Goal: Communication & Community: Ask a question

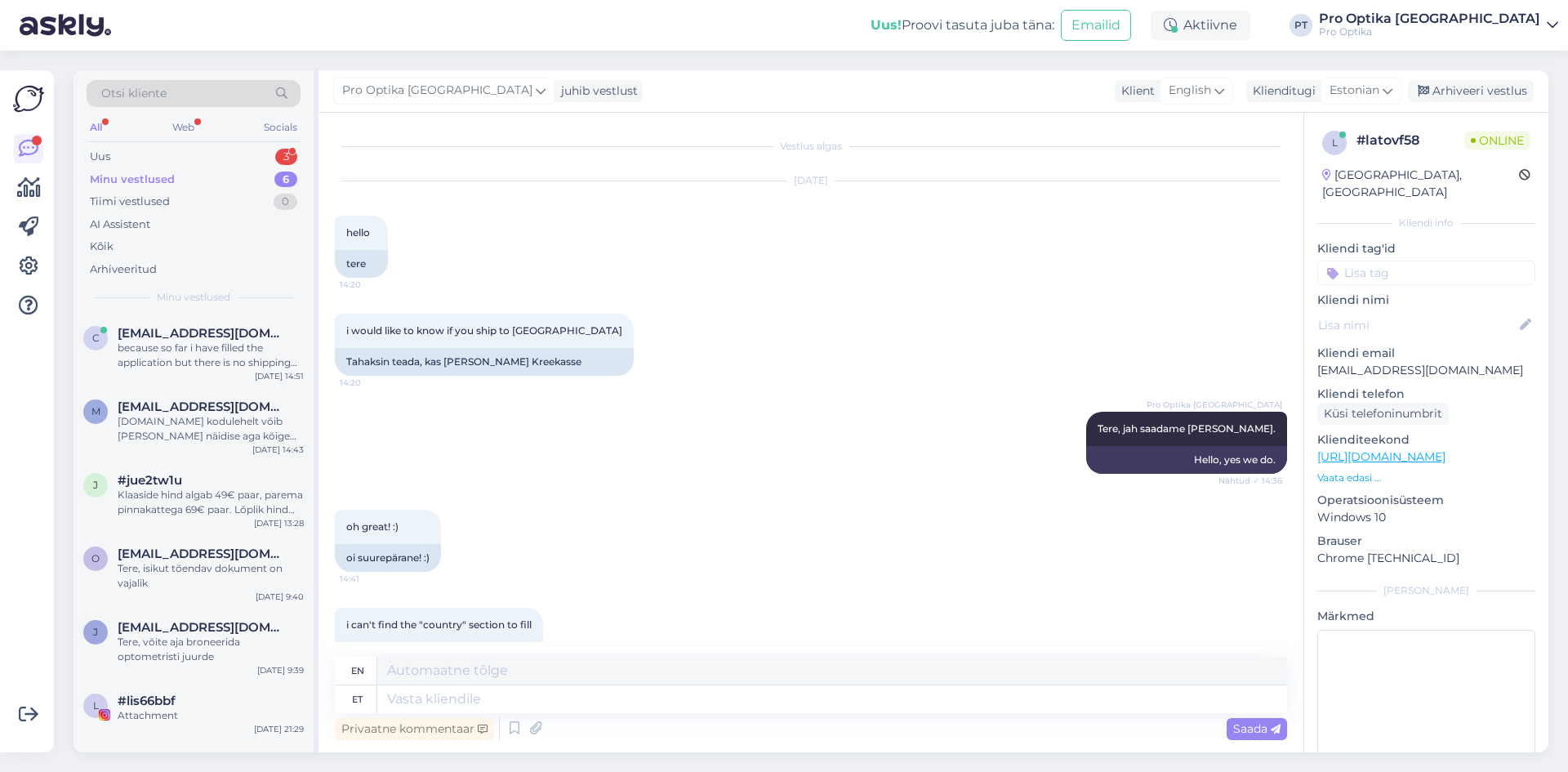
scroll to position [722, 0]
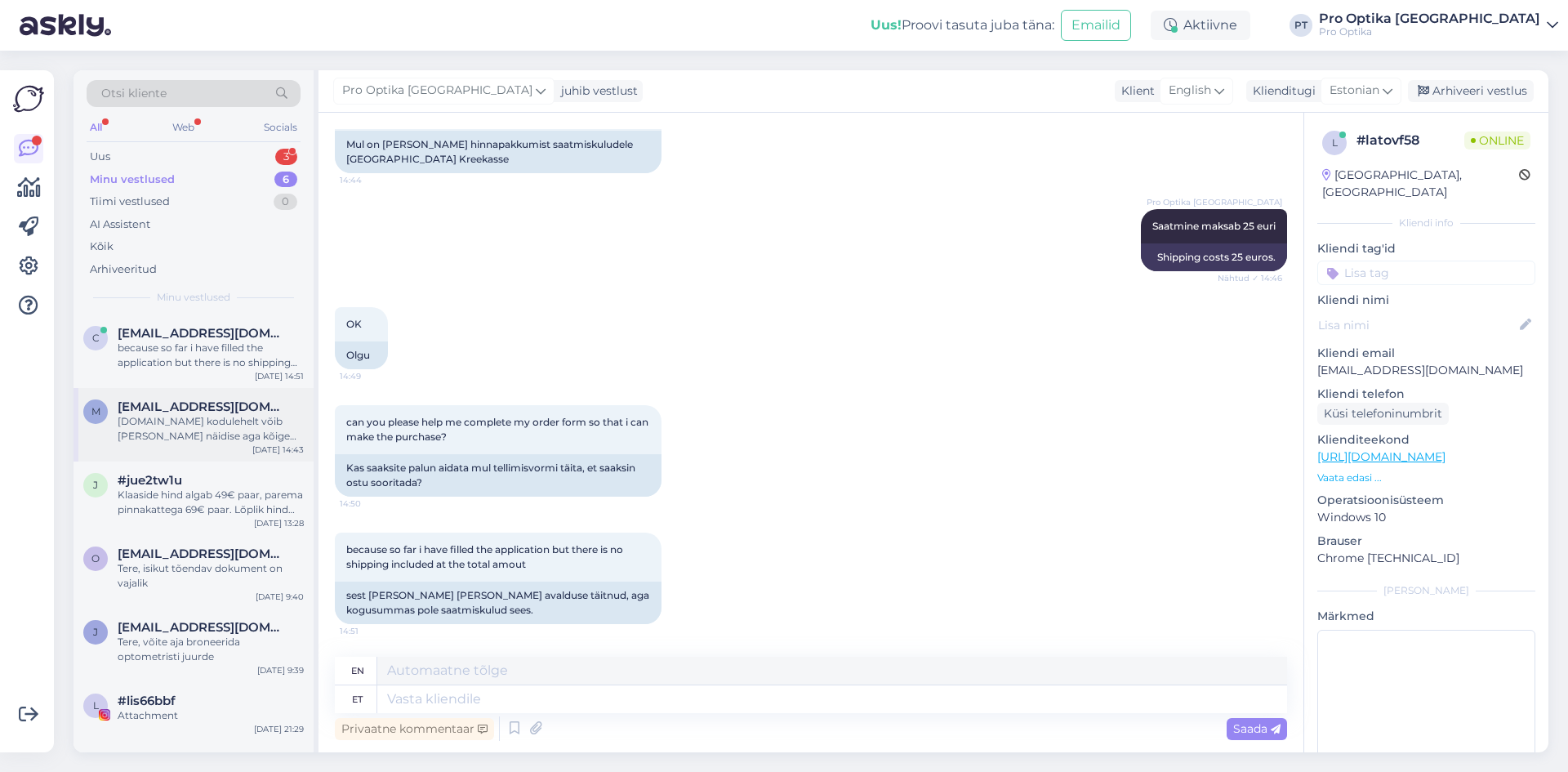
click at [200, 418] on div "[DOMAIN_NAME] kodulehelt võib [PERSON_NAME] näidise aga kõige parem on külastad…" at bounding box center [210, 429] width 187 height 29
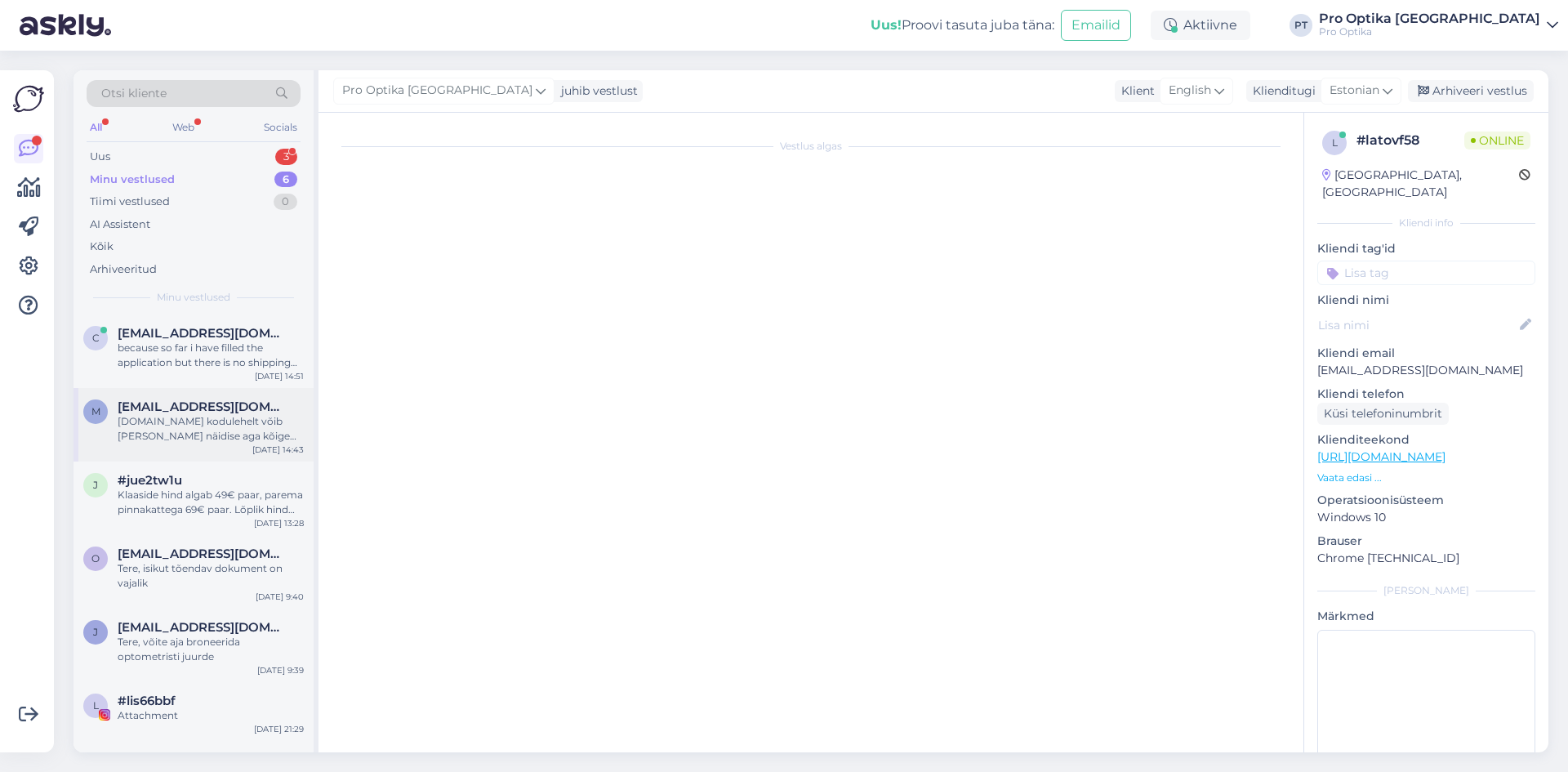
scroll to position [0, 0]
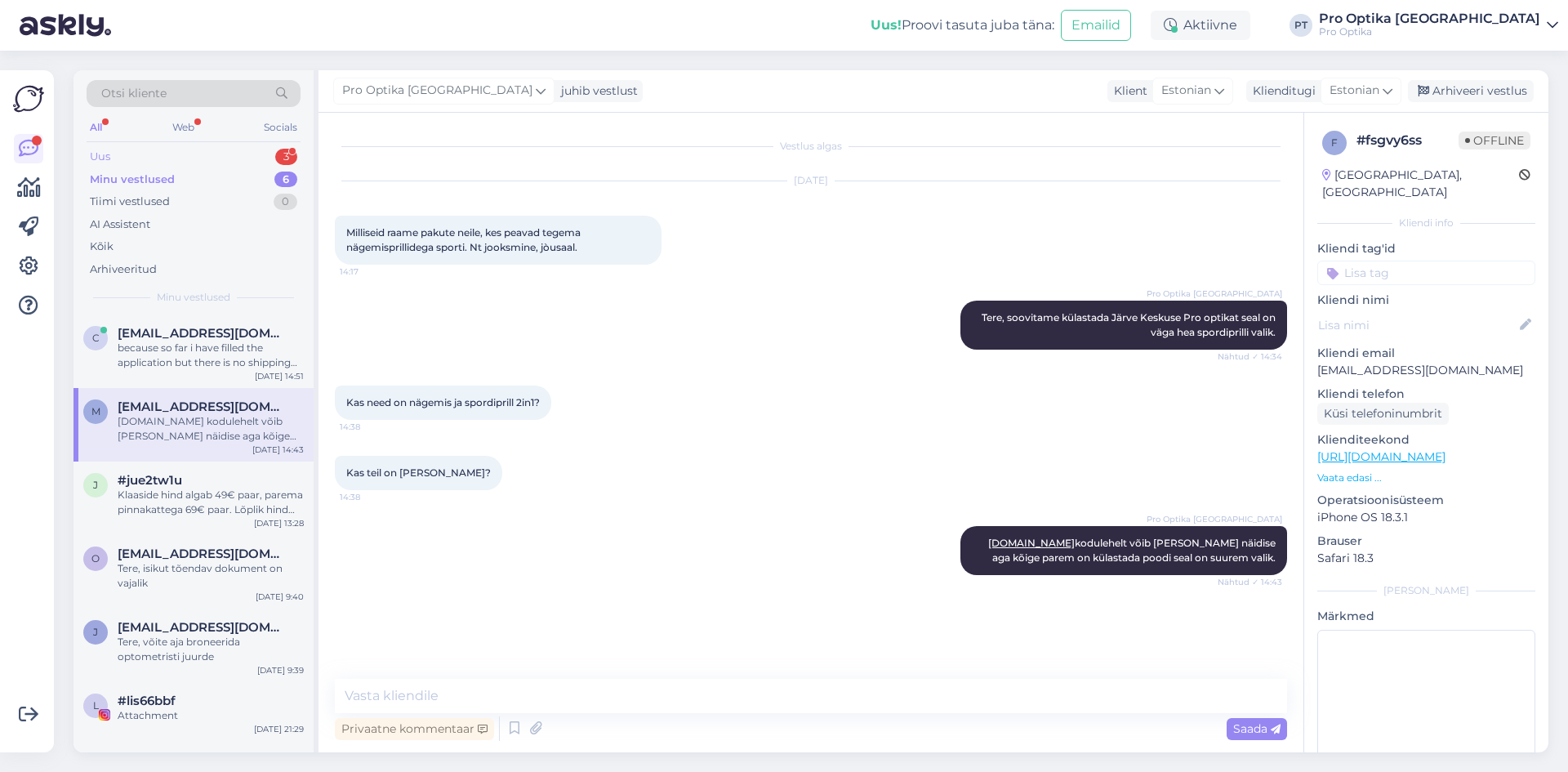
click at [104, 160] on div "Uus" at bounding box center [100, 157] width 20 height 16
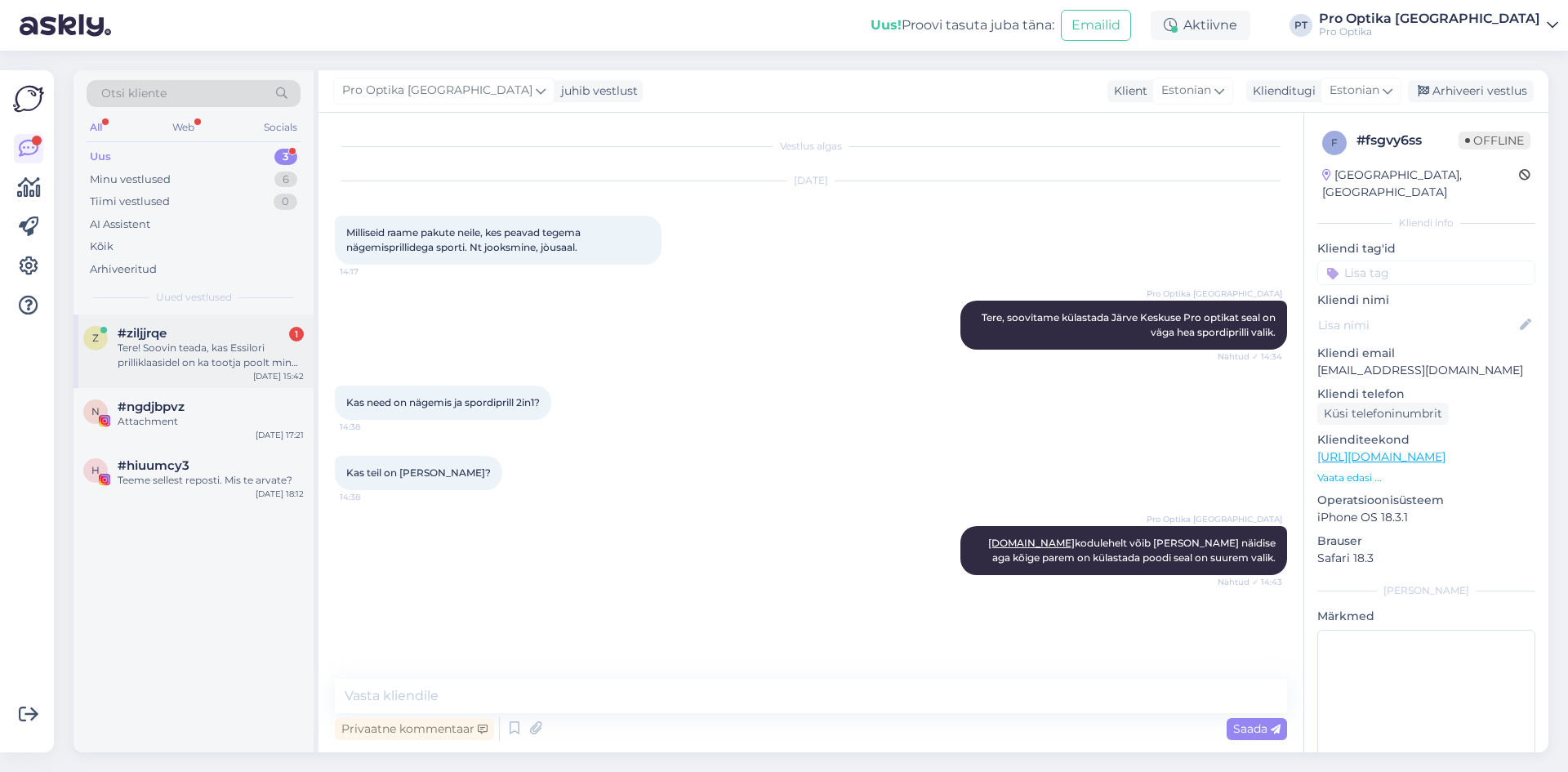
click at [184, 360] on div "Tere! Soovin teada, kas Essilori prilliklaasidel on ka tootja poolt mingi lisag…" at bounding box center [210, 355] width 187 height 29
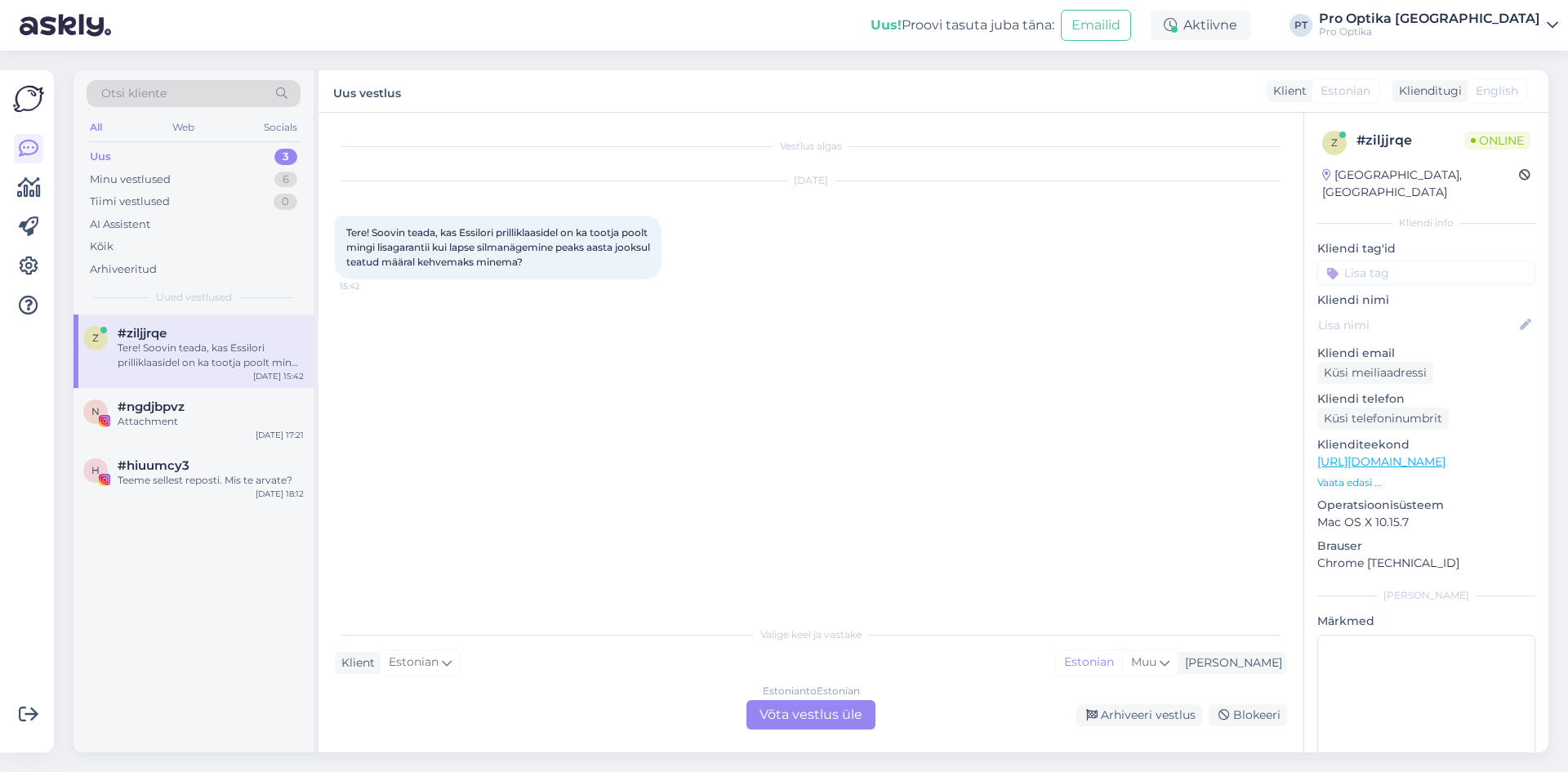
click at [799, 722] on div "Estonian to Estonian Võta vestlus üle" at bounding box center [811, 715] width 129 height 29
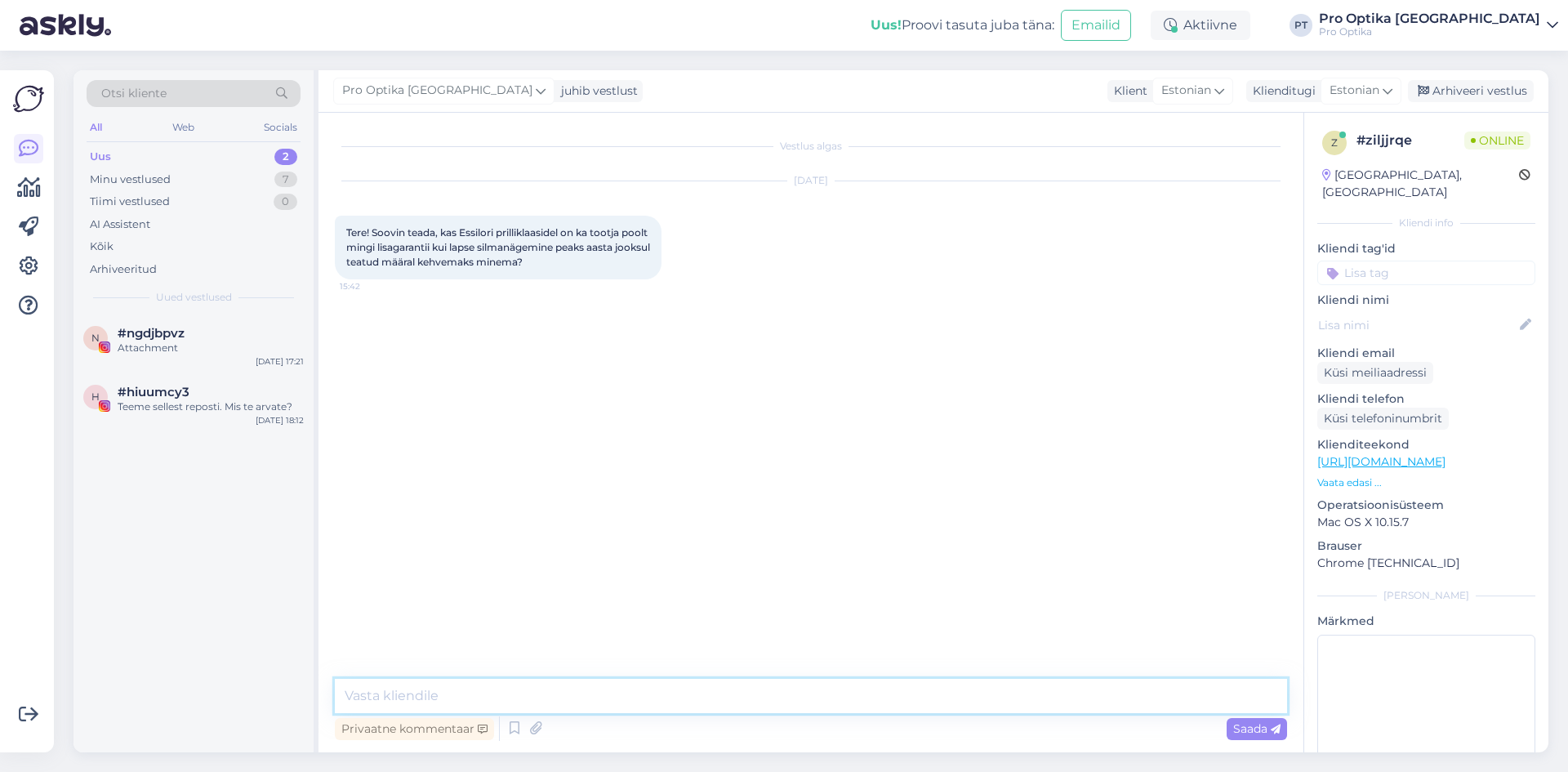
click at [431, 695] on textarea at bounding box center [811, 696] width 952 height 35
type textarea "Tere!"
type textarea "K"
click at [455, 695] on textarea "Jah, nii on, Essilot pakub aasta aega" at bounding box center [811, 696] width 952 height 35
click at [641, 693] on textarea "Jah, nii on, Essilor pakub aasta aega" at bounding box center [811, 696] width 952 height 35
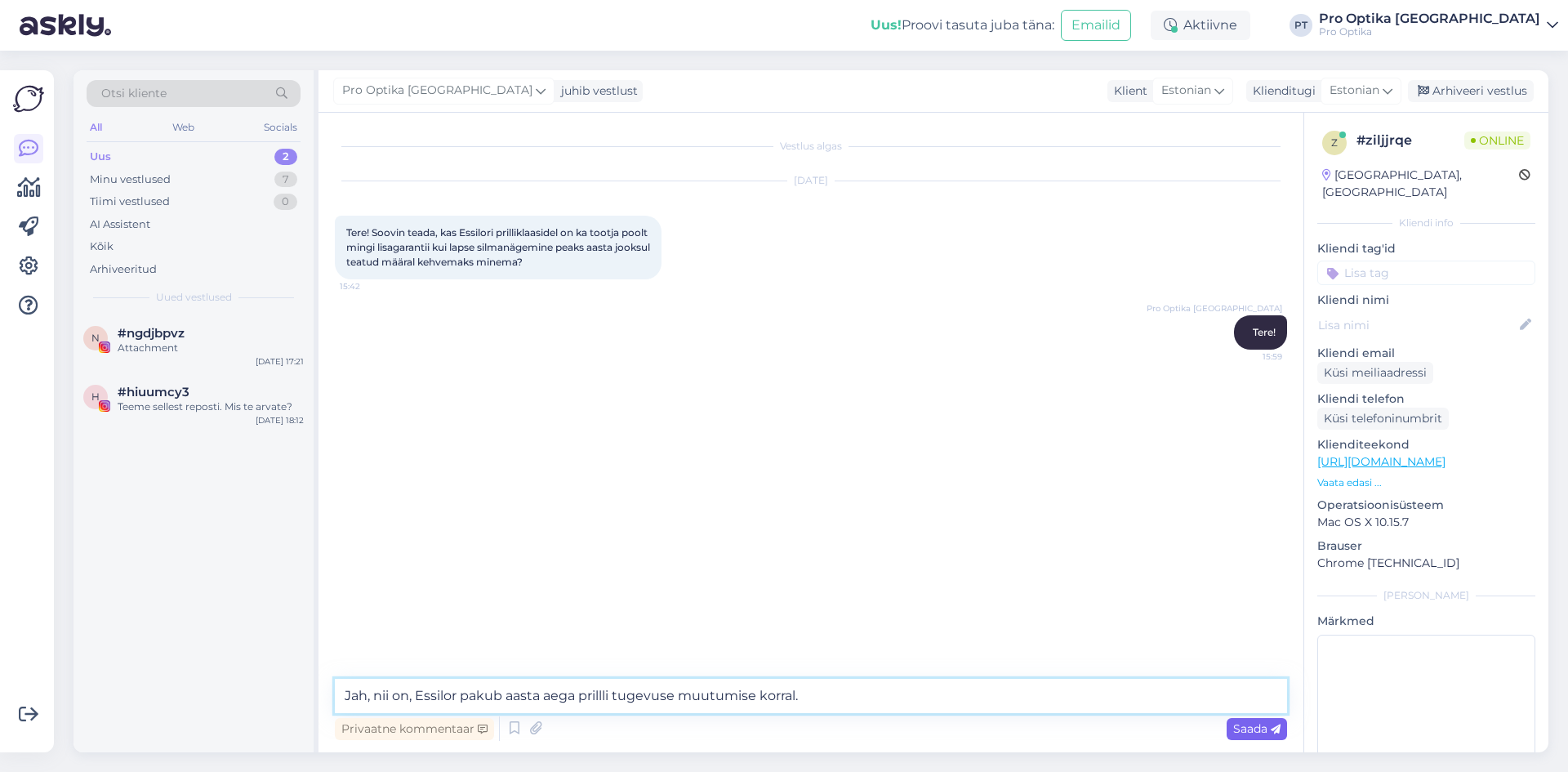
type textarea "Jah, nii on, Essilor pakub aasta aega prillli tugevuse muutumise korral."
click at [1247, 723] on span "Saada" at bounding box center [1257, 728] width 47 height 15
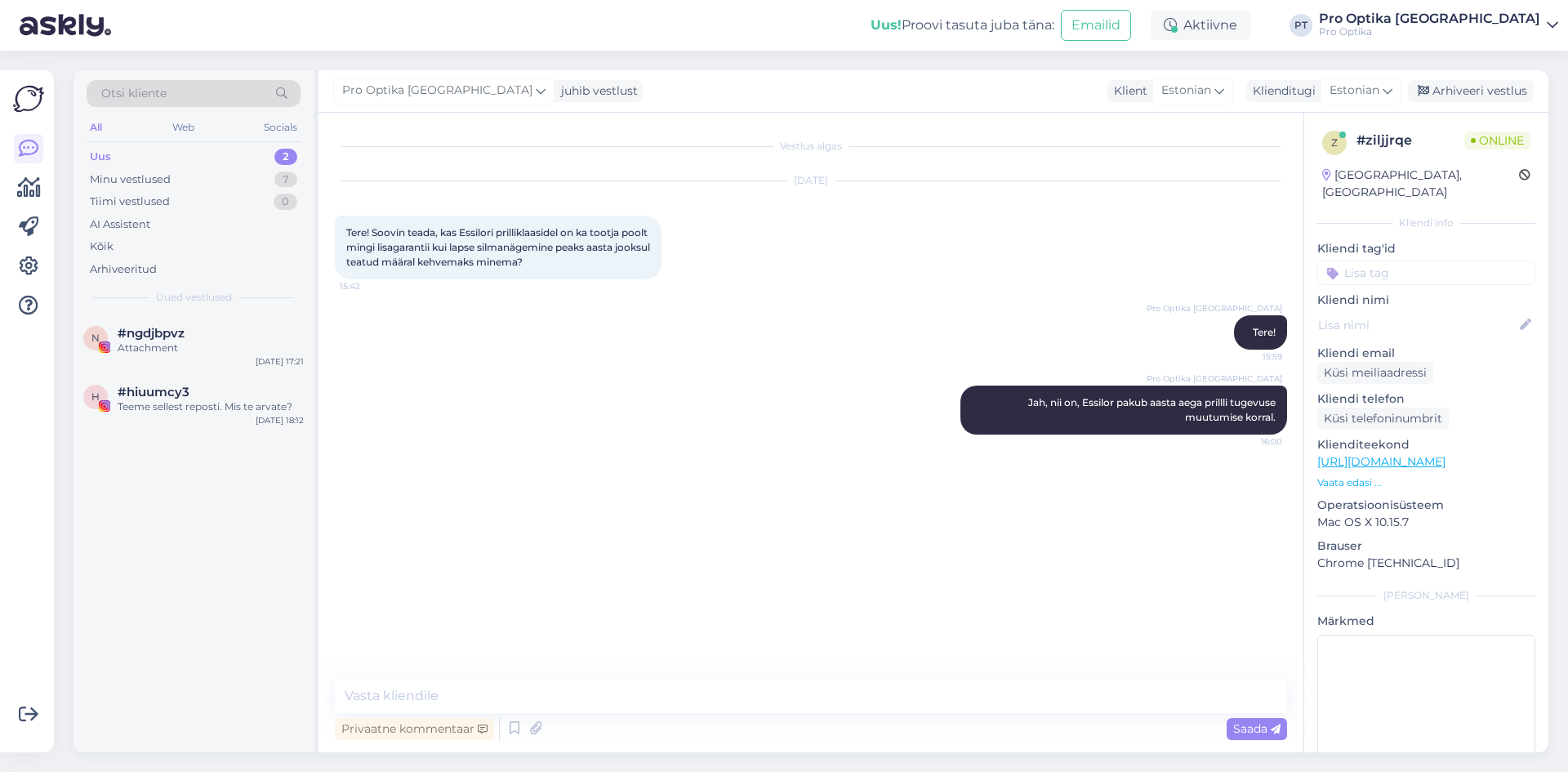
click at [760, 510] on div "Vestlus algas [DATE] Tere! Soovin teada, kas Essilori prilliklaasidel on ka too…" at bounding box center [819, 397] width 967 height 535
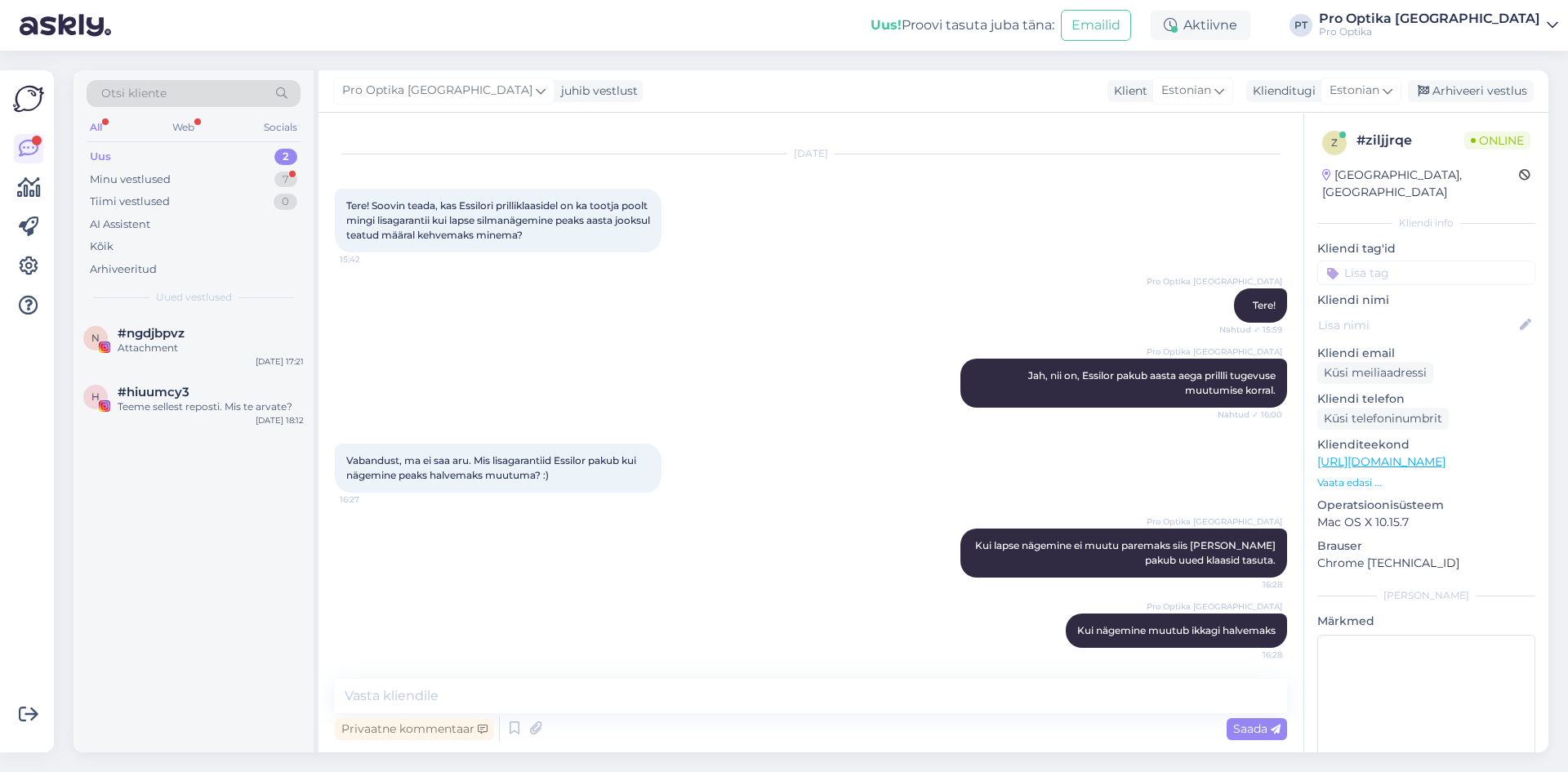
scroll to position [28, 0]
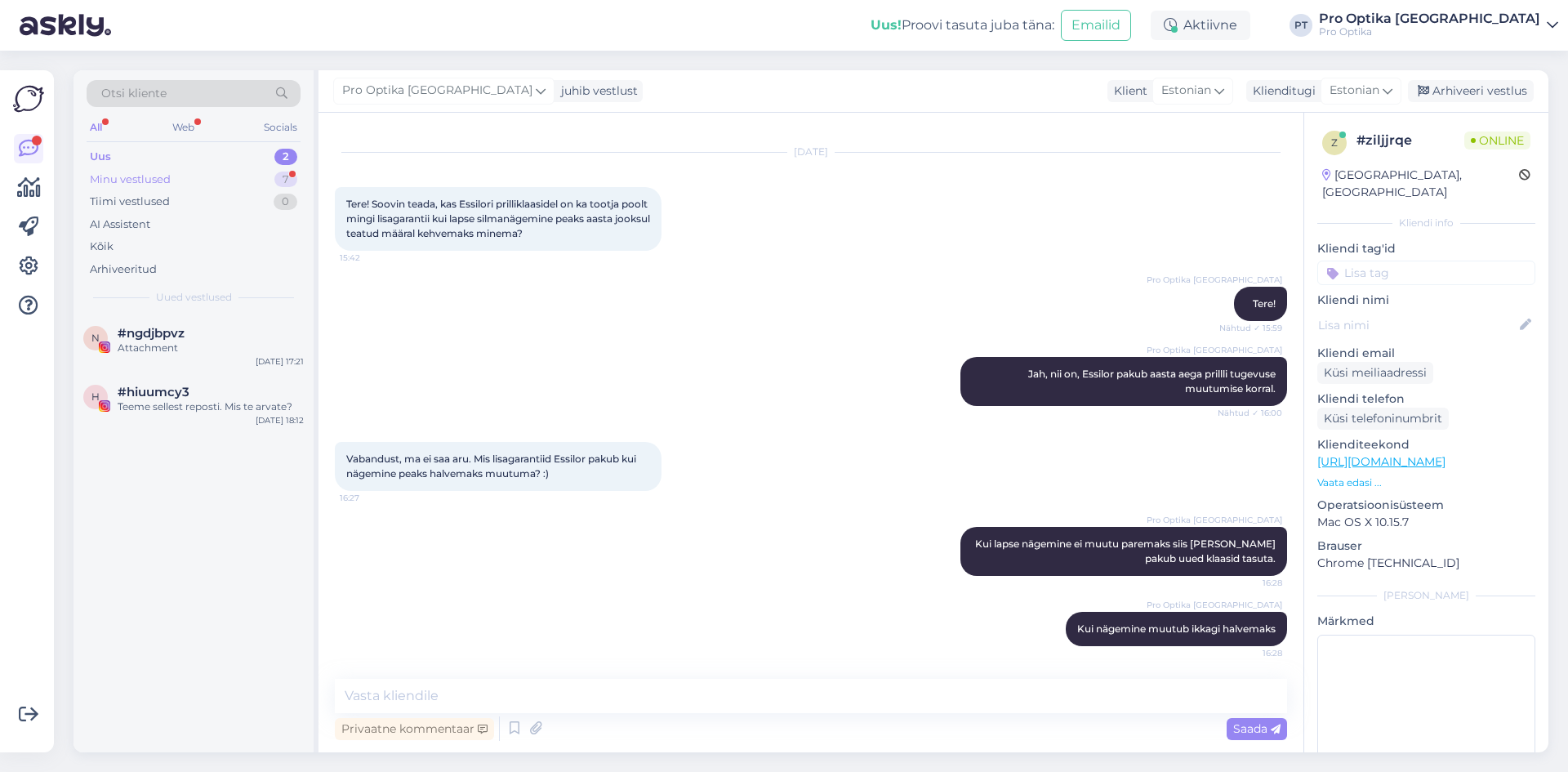
click at [126, 178] on div "Minu vestlused" at bounding box center [130, 179] width 81 height 16
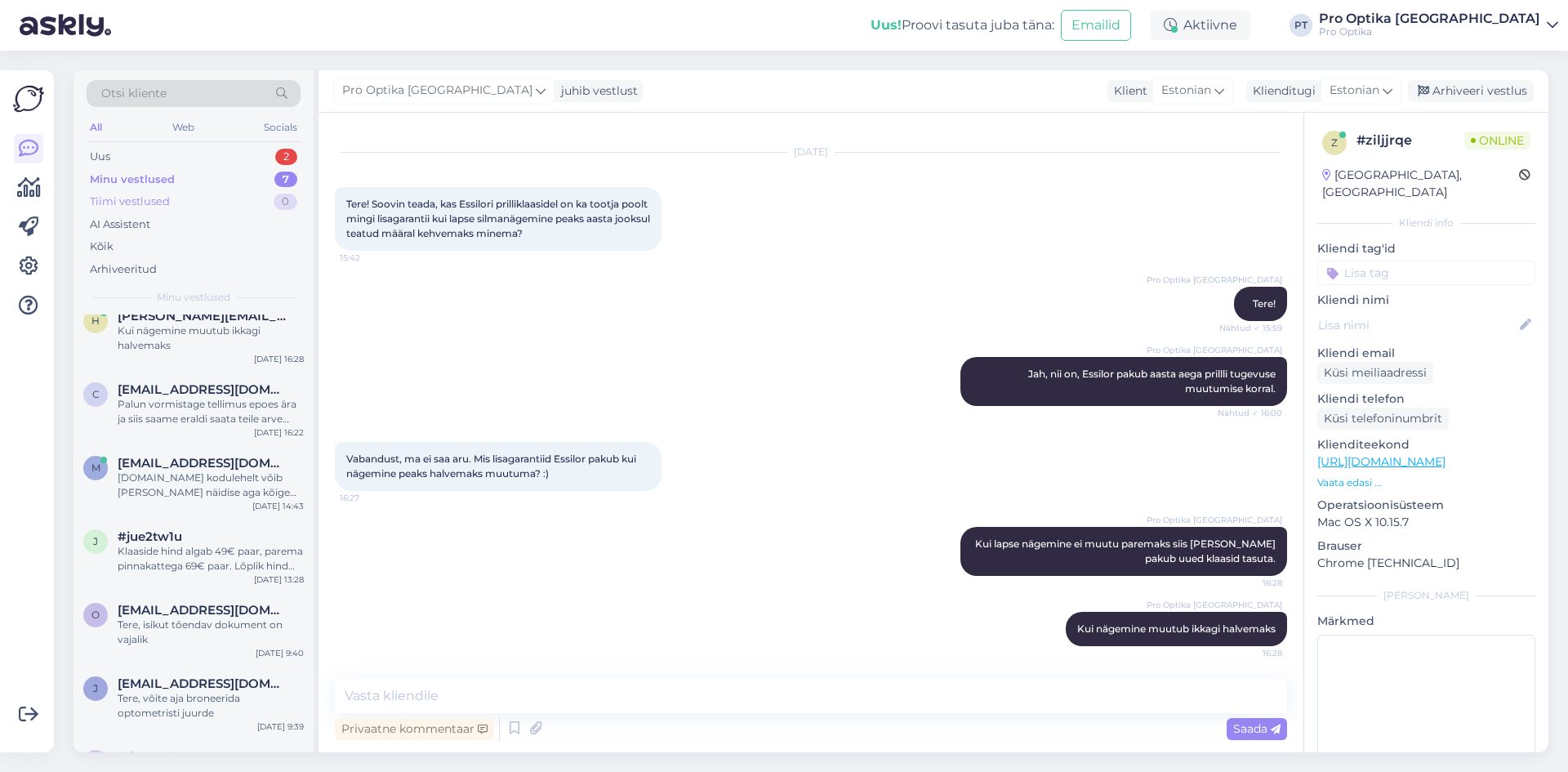
scroll to position [0, 0]
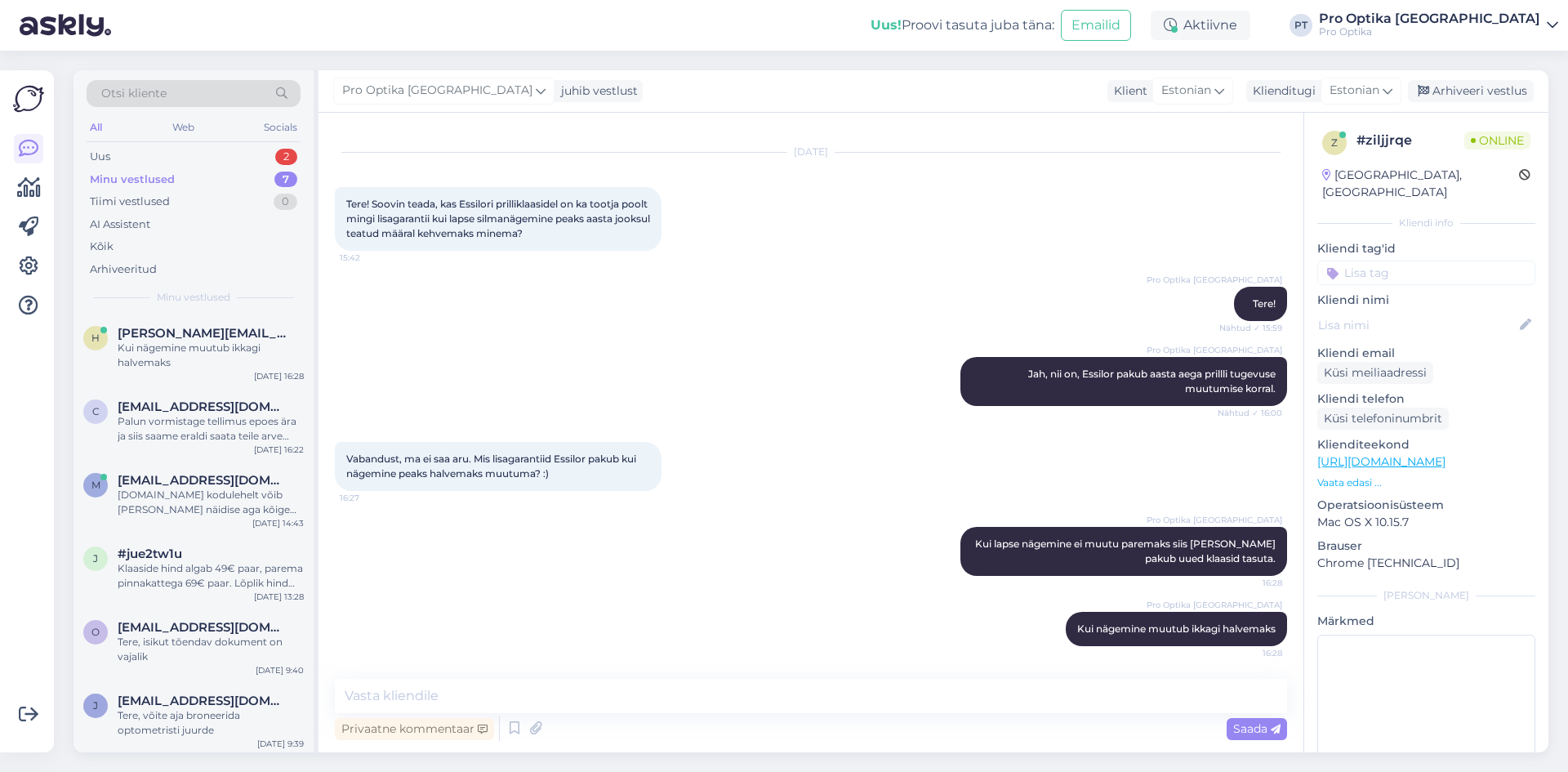
click at [149, 173] on div "Minu vestlused" at bounding box center [132, 179] width 85 height 16
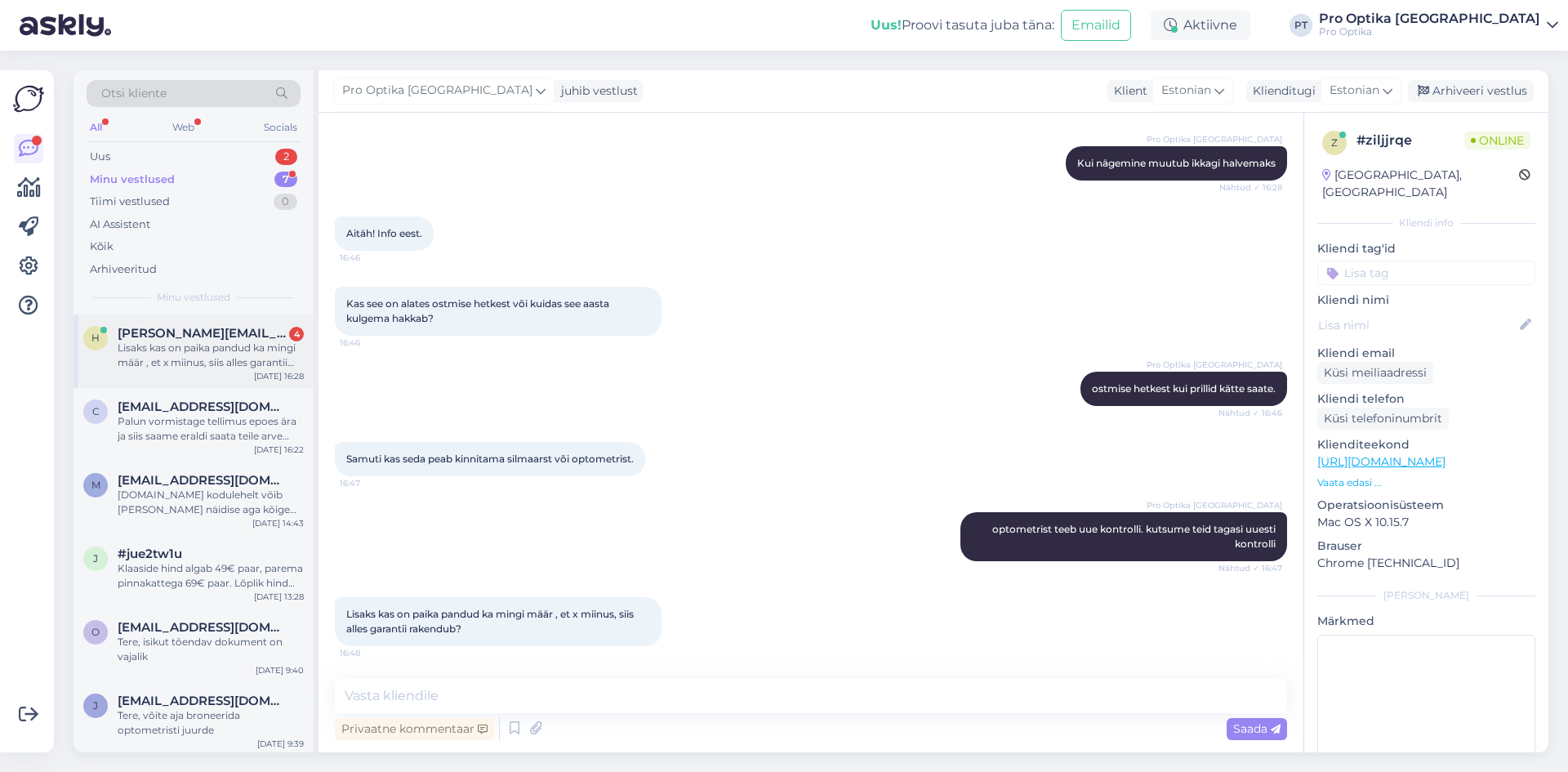
click at [207, 345] on div "Lisaks kas on paika pandud ka mingi määr , et x miinus, siis alles garantii rak…" at bounding box center [210, 355] width 187 height 29
click at [387, 689] on textarea at bounding box center [811, 696] width 952 height 35
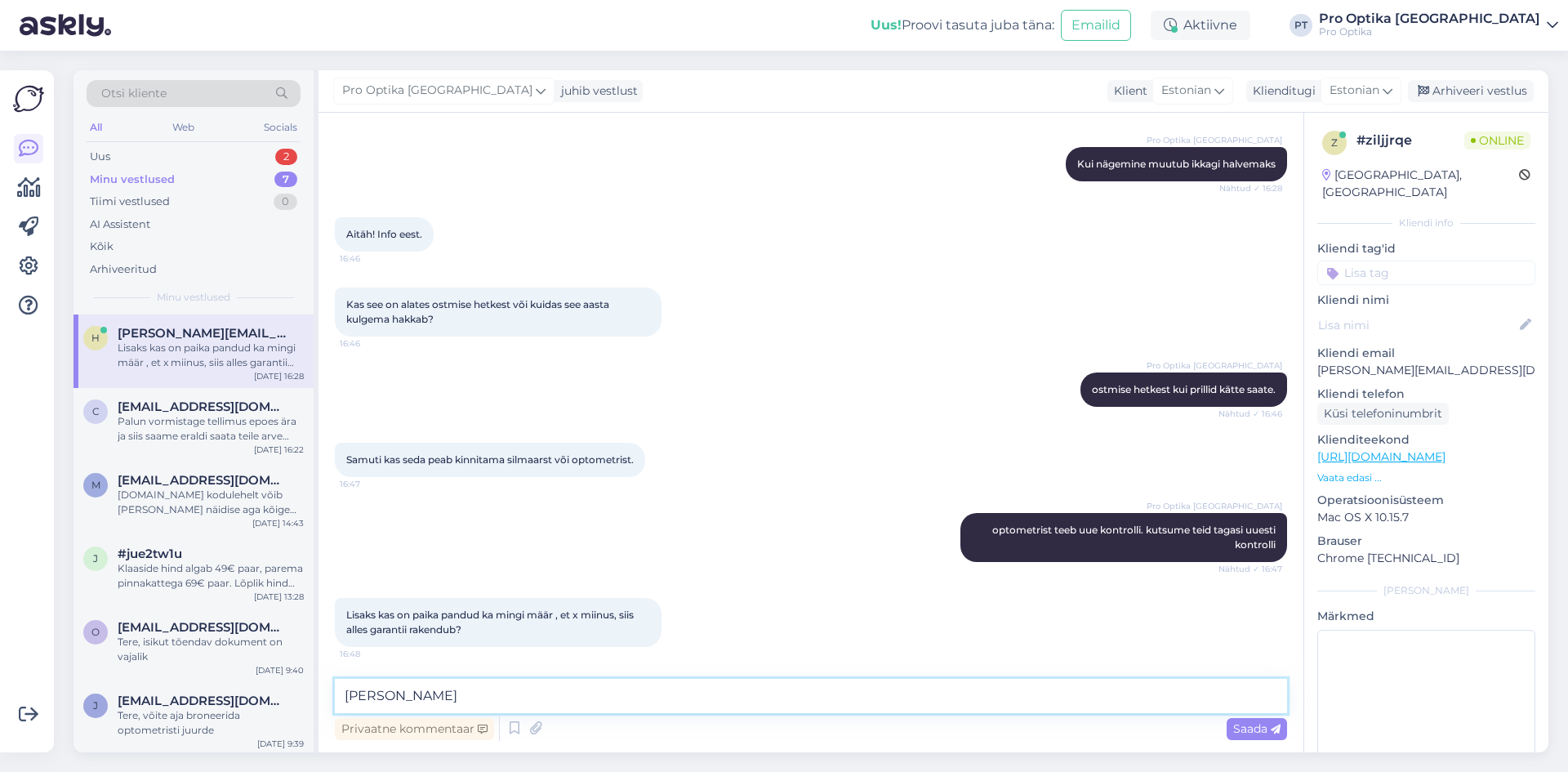
type textarea "J"
type textarea "Paika on pandud, et kui tugevus on muutunud 0,5 dioptrit, siis vahetataksa tasu…"
click at [1257, 724] on span "Saada" at bounding box center [1257, 728] width 47 height 15
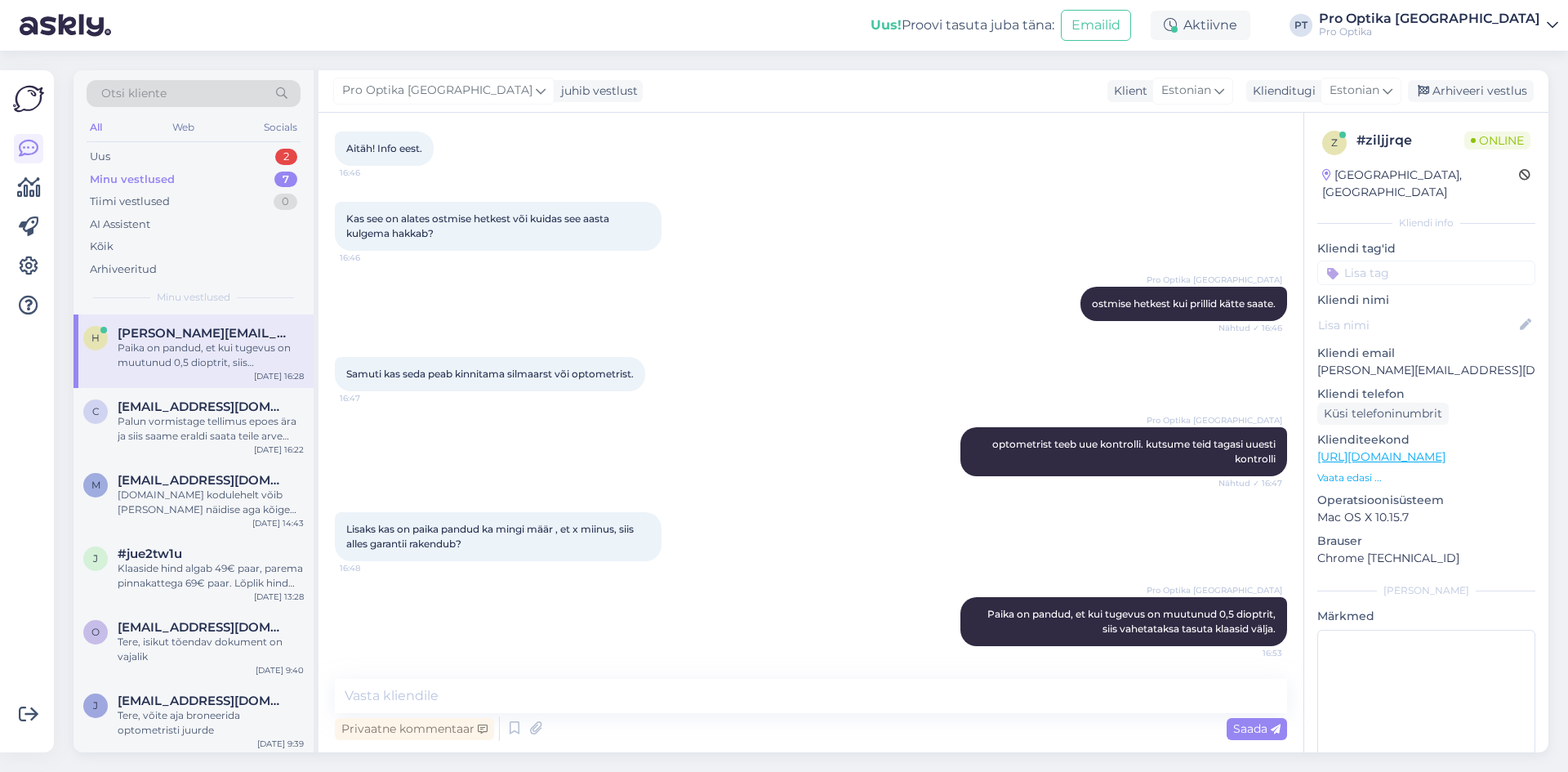
click at [118, 179] on div "Minu vestlused" at bounding box center [132, 179] width 85 height 16
click at [110, 155] on div "Uus" at bounding box center [100, 157] width 20 height 16
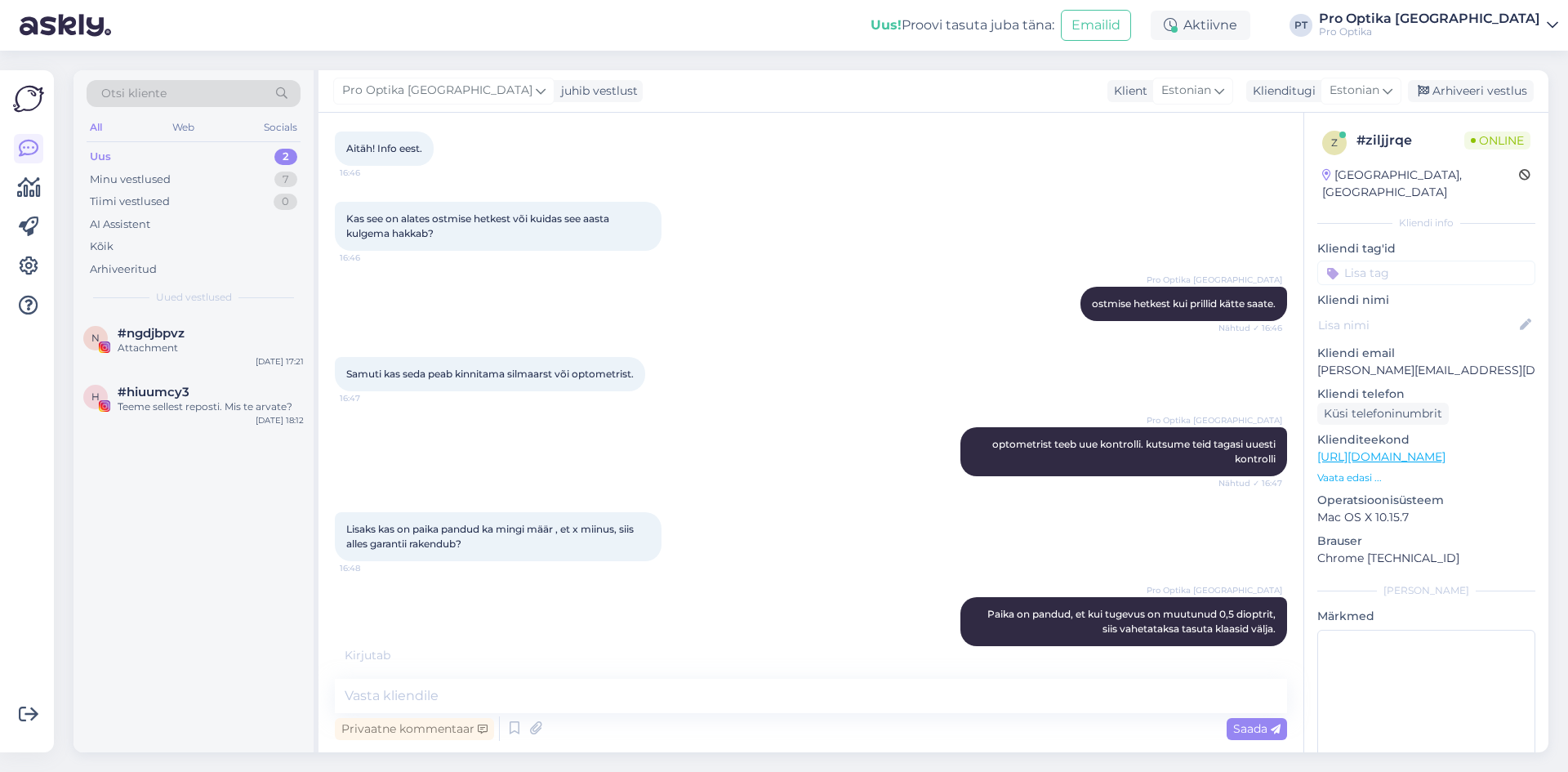
scroll to position [649, 0]
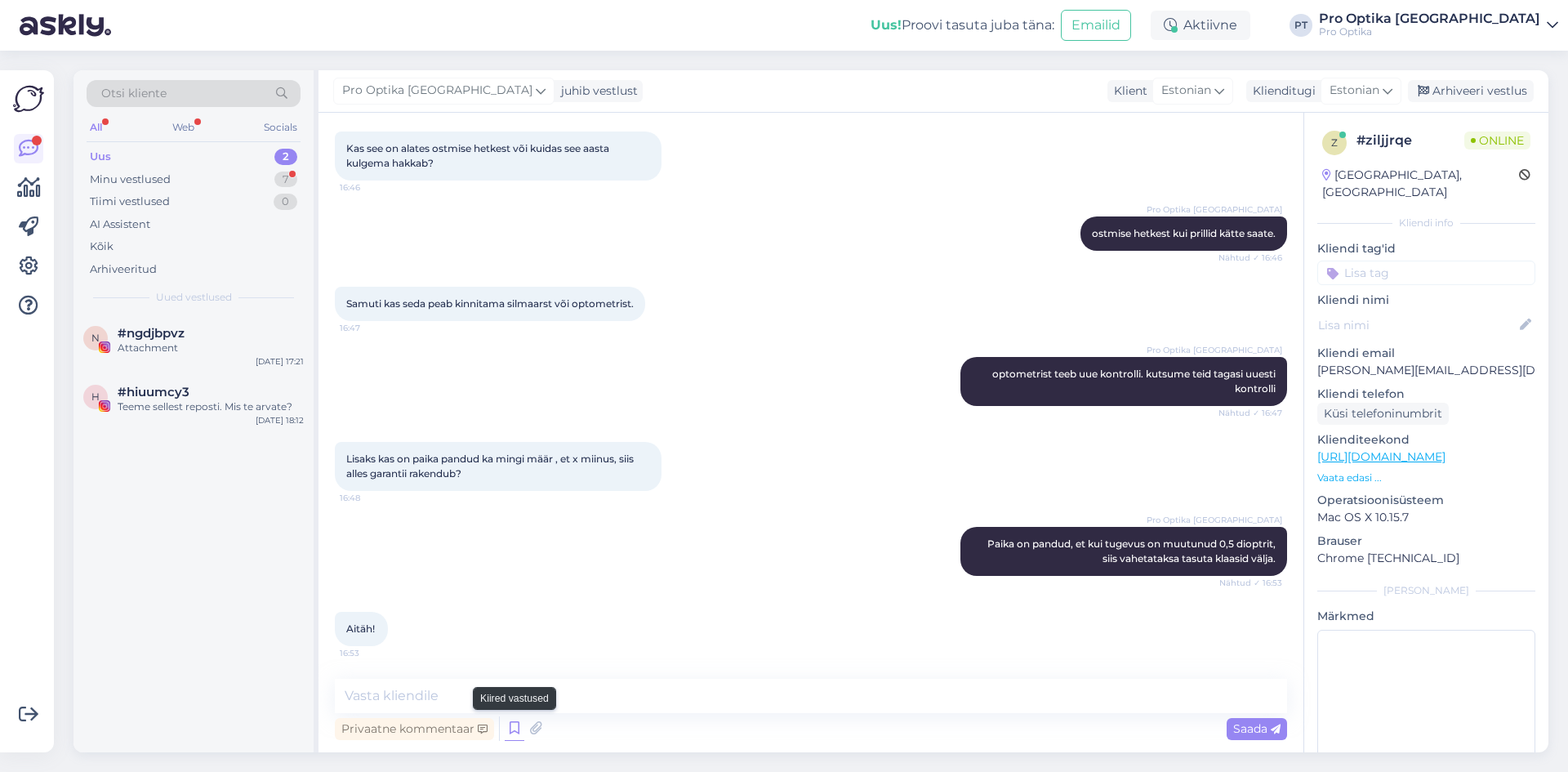
click at [523, 726] on icon at bounding box center [514, 728] width 20 height 25
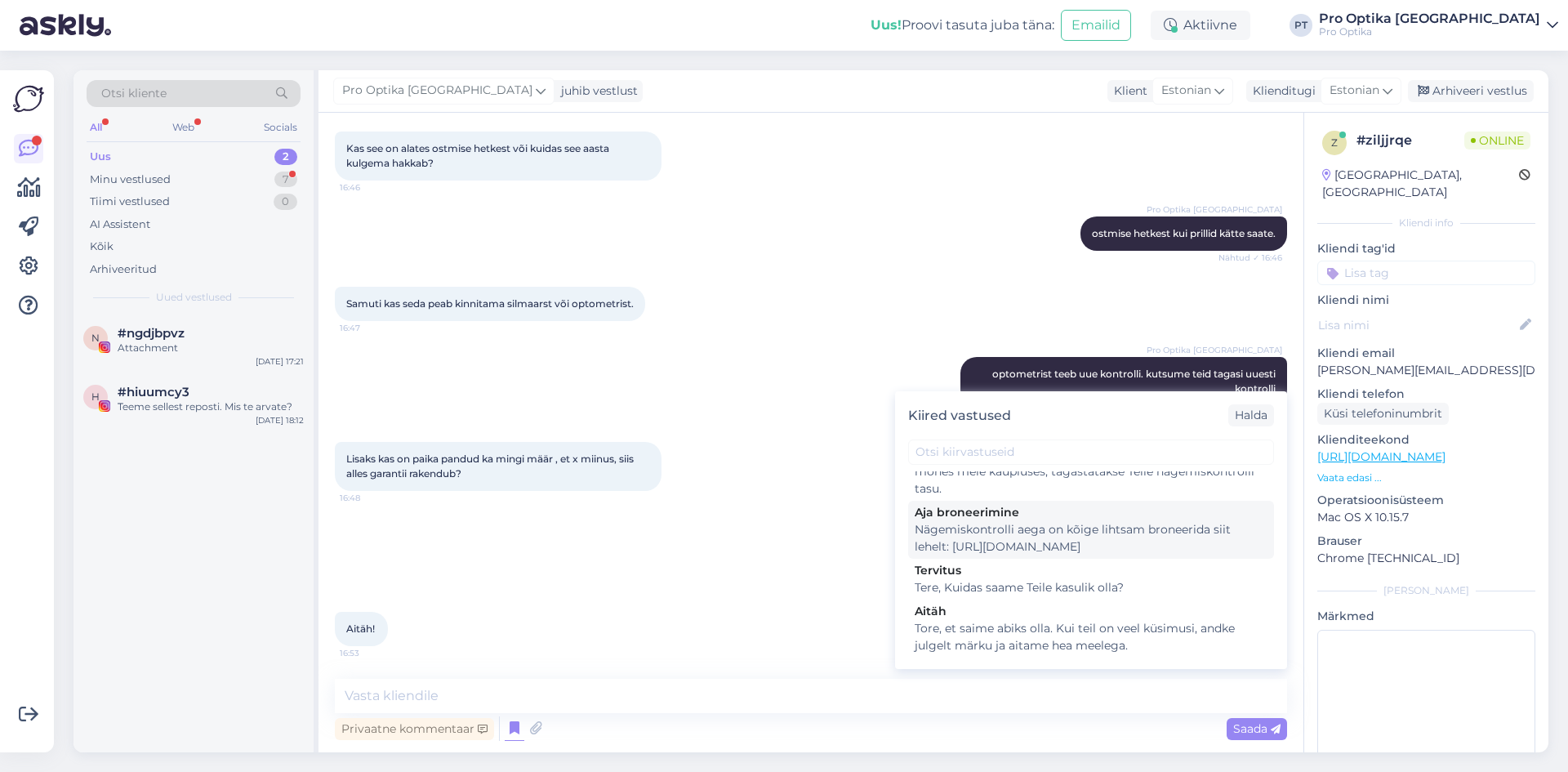
scroll to position [490, 0]
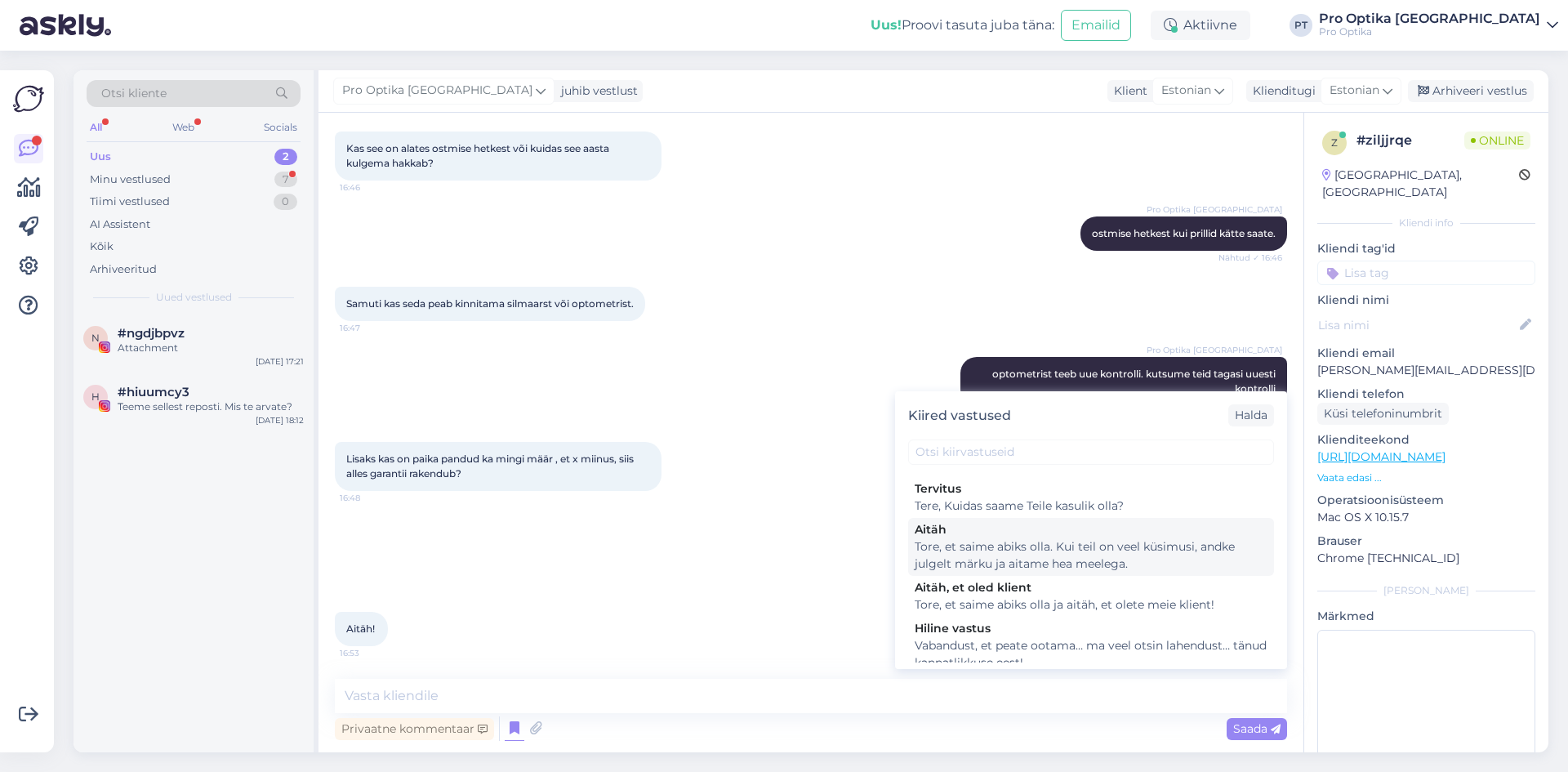
click at [986, 559] on div "Tore, et saime abiks olla. Kui teil on veel küsimusi, andke julgelt märku ja ai…" at bounding box center [1092, 555] width 353 height 35
type textarea "Tore, et saime abiks olla. Kui teil on veel küsimusi, andke julgelt märku ja ai…"
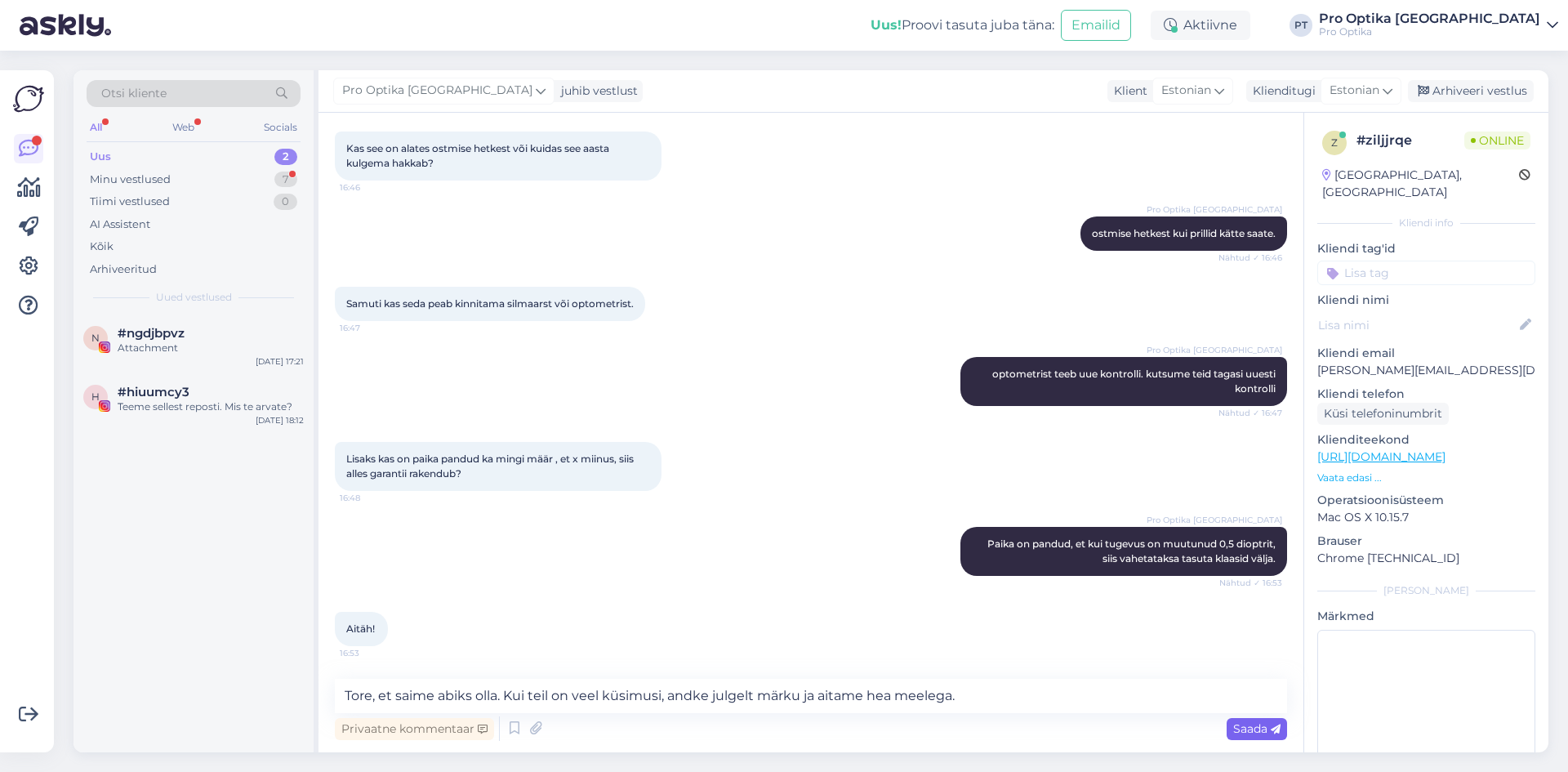
click at [1274, 738] on div "Saada" at bounding box center [1257, 729] width 60 height 22
